Goal: Transaction & Acquisition: Purchase product/service

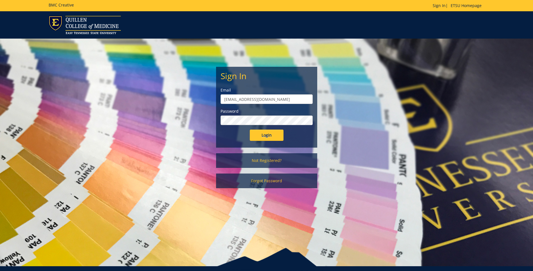
click at [280, 98] on input "projects@etsu.edu" at bounding box center [267, 99] width 92 height 10
type input "[EMAIL_ADDRESS][DOMAIN_NAME]"
click at [263, 133] on input "Login" at bounding box center [267, 134] width 34 height 11
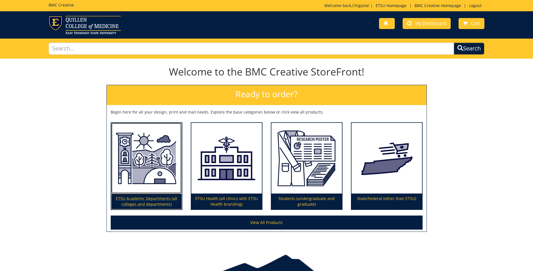
click at [139, 166] on img at bounding box center [146, 158] width 71 height 71
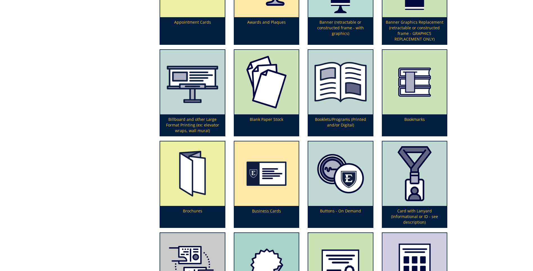
scroll to position [225, 0]
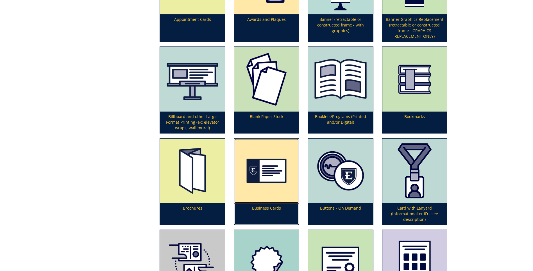
click at [280, 190] on img at bounding box center [267, 170] width 64 height 64
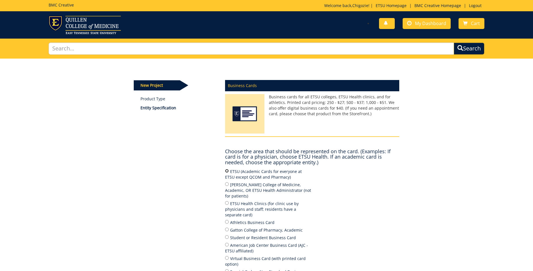
click at [226, 170] on input "ETSU (Academic Cards for everyone at ETSU except QCOM and Pharmacy)" at bounding box center [227, 171] width 4 height 4
radio input "true"
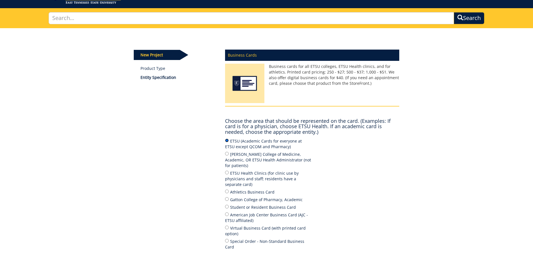
scroll to position [84, 0]
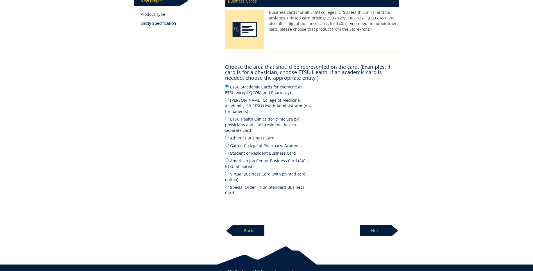
click at [375, 225] on p "Next" at bounding box center [375, 230] width 31 height 11
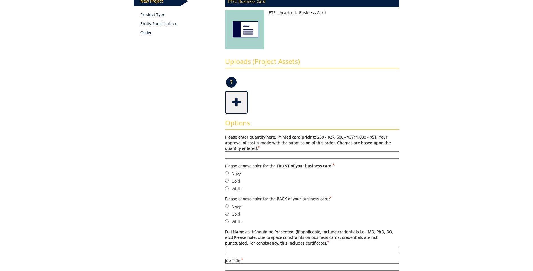
scroll to position [169, 0]
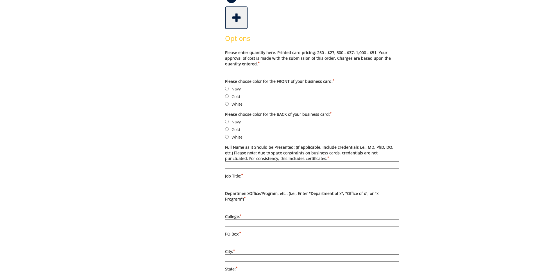
click at [240, 71] on input "Please enter quantity here. Printed card pricing: 250 - $27; 500 - $37; 1,000 -…" at bounding box center [312, 70] width 174 height 7
type input "250"
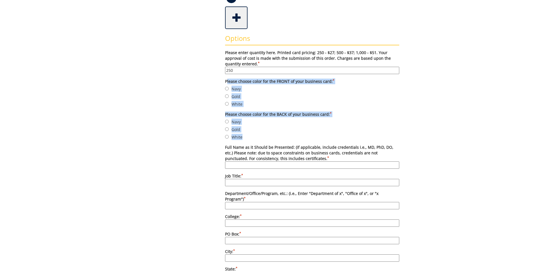
drag, startPoint x: 222, startPoint y: 79, endPoint x: 306, endPoint y: 137, distance: 101.1
click at [306, 137] on div "Options Please enter quantity here. Printed card pricing: 250 - $27; 500 - $37;…" at bounding box center [312, 263] width 183 height 469
copy form "Please choose color for the FRONT of your business card: * Navy Gold White Plea…"
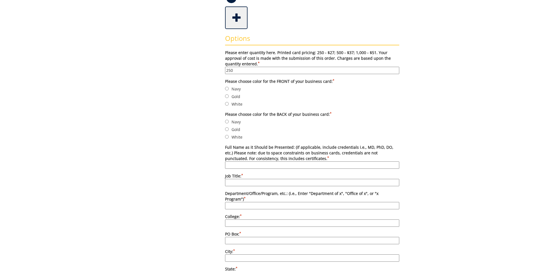
click at [153, 89] on div "Some kind of message here. New Project Product Type Entity Specification Order …" at bounding box center [267, 216] width 274 height 653
click at [227, 88] on input "Navy" at bounding box center [227, 89] width 4 height 4
radio input "true"
click at [228, 136] on input "White" at bounding box center [227, 137] width 4 height 4
radio input "true"
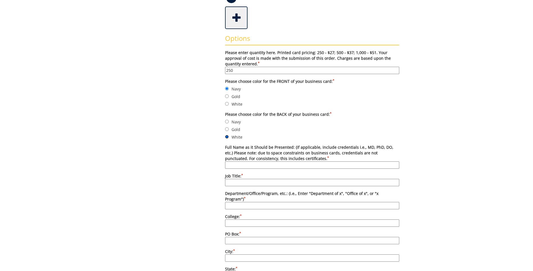
scroll to position [197, 0]
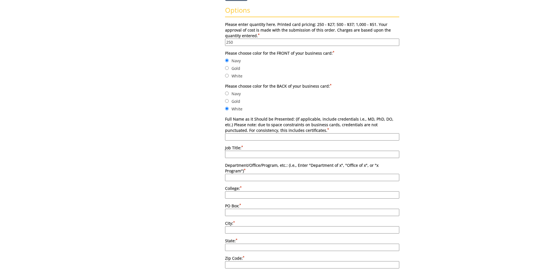
click at [247, 139] on input "Full Name as it Should be Presented: (if applicable, include credentials i.e., …" at bounding box center [312, 136] width 174 height 7
click at [255, 135] on input "Full Name as it Should be Presented: (if applicable, include credentials i.e., …" at bounding box center [312, 136] width 174 height 7
paste input "[PERSON_NAME]"
type input "[PERSON_NAME]"
click at [261, 157] on input "Job Title: *" at bounding box center [312, 153] width 174 height 7
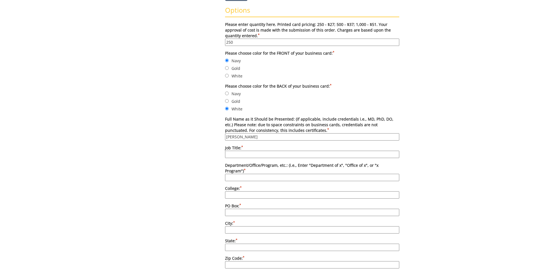
click at [260, 154] on input "Job Title: *" at bounding box center [312, 153] width 174 height 7
paste input "Multimedia Specialist"
type input "Multimedia Specialist"
click at [250, 174] on input "Department/Office/Program, etc.: (i.e., Enter "Department of x", "Office of x",…" at bounding box center [312, 177] width 174 height 7
type input "Office of University Marketing and Communications"
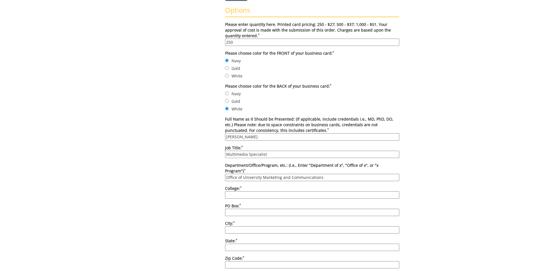
click at [260, 191] on input "College: *" at bounding box center [312, 194] width 174 height 7
type input "n/a"
click at [251, 208] on input "PO Box: *" at bounding box center [312, 211] width 174 height 7
type input "70717"
click at [253, 226] on input "City: *" at bounding box center [312, 229] width 174 height 7
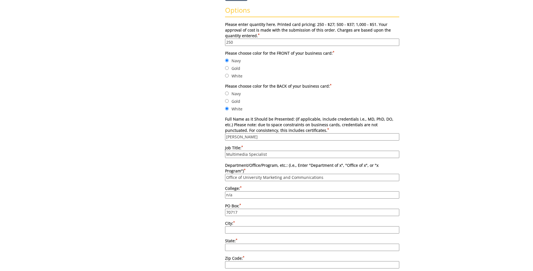
type input "[GEOGRAPHIC_DATA]"
type input "[US_STATE]"
type input "37614"
type input "3127304289"
type input "[EMAIL_ADDRESS][DOMAIN_NAME]"
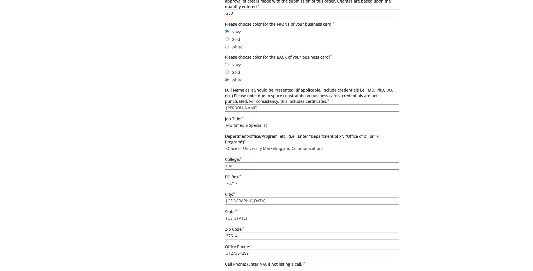
scroll to position [253, 0]
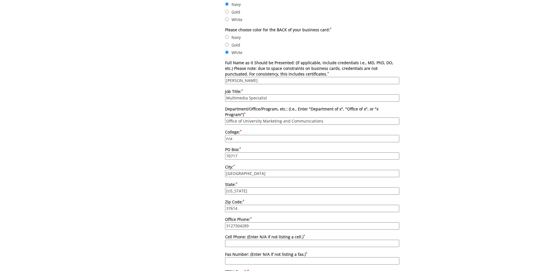
click at [261, 222] on input "3127304289" at bounding box center [312, 225] width 174 height 7
